Goal: Navigation & Orientation: Find specific page/section

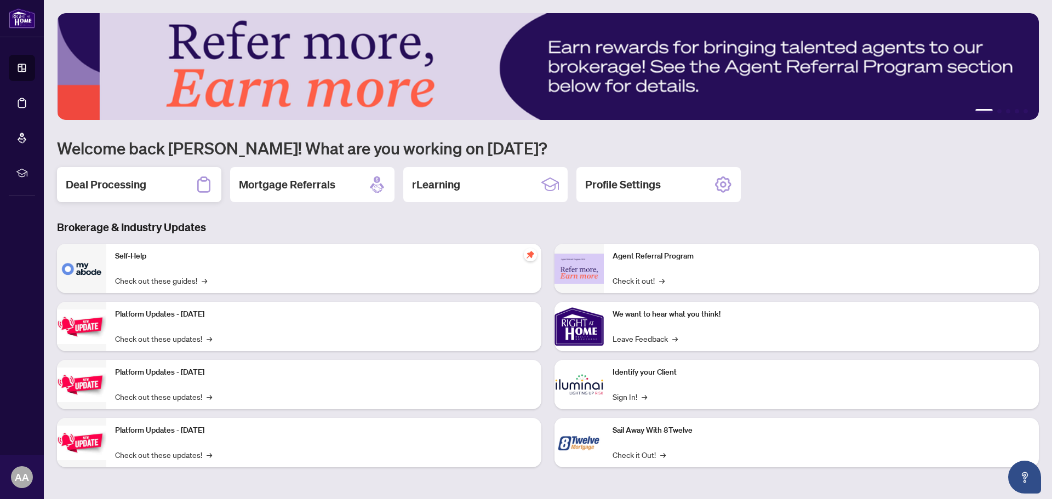
click at [110, 182] on h2 "Deal Processing" at bounding box center [106, 184] width 81 height 15
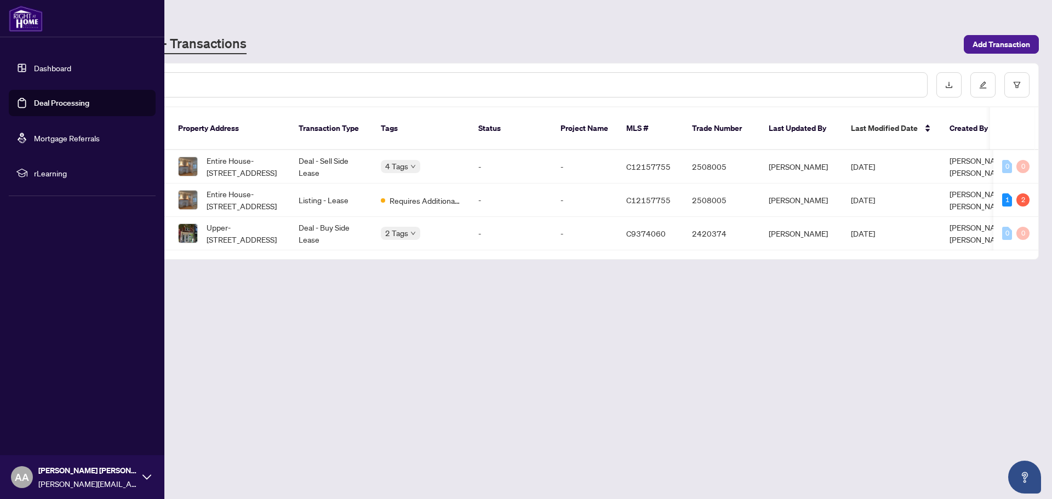
click at [66, 68] on link "Dashboard" at bounding box center [52, 68] width 37 height 10
